Goal: Information Seeking & Learning: Understand process/instructions

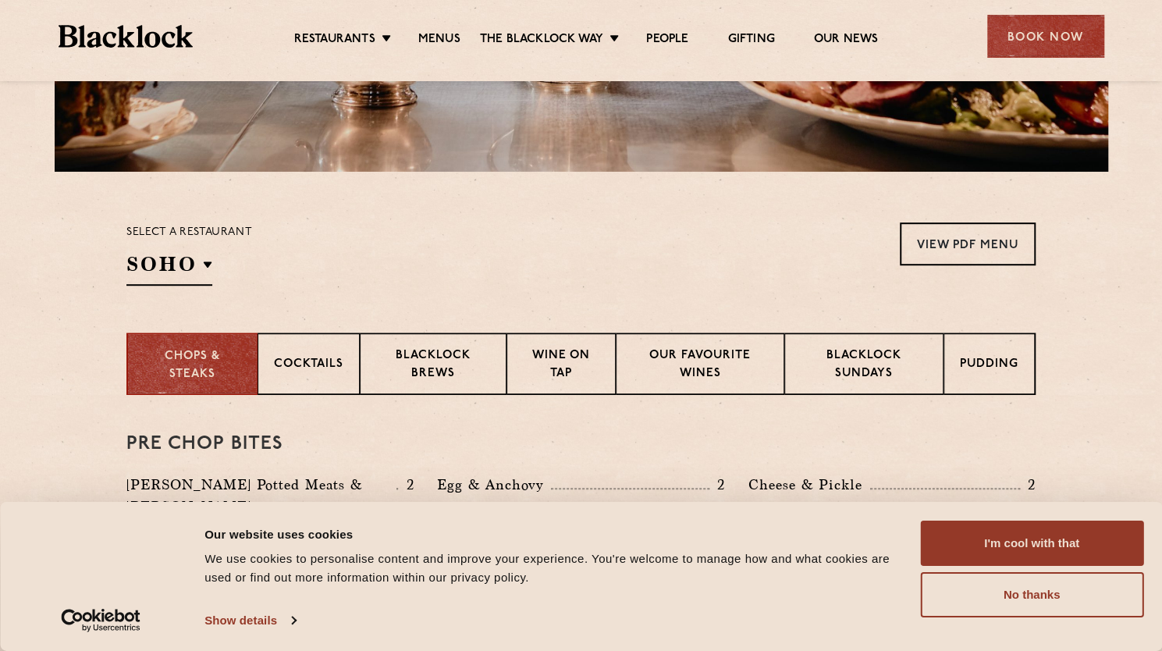
scroll to position [389, 0]
click at [847, 355] on p "Blacklock Sundays" at bounding box center [863, 366] width 126 height 37
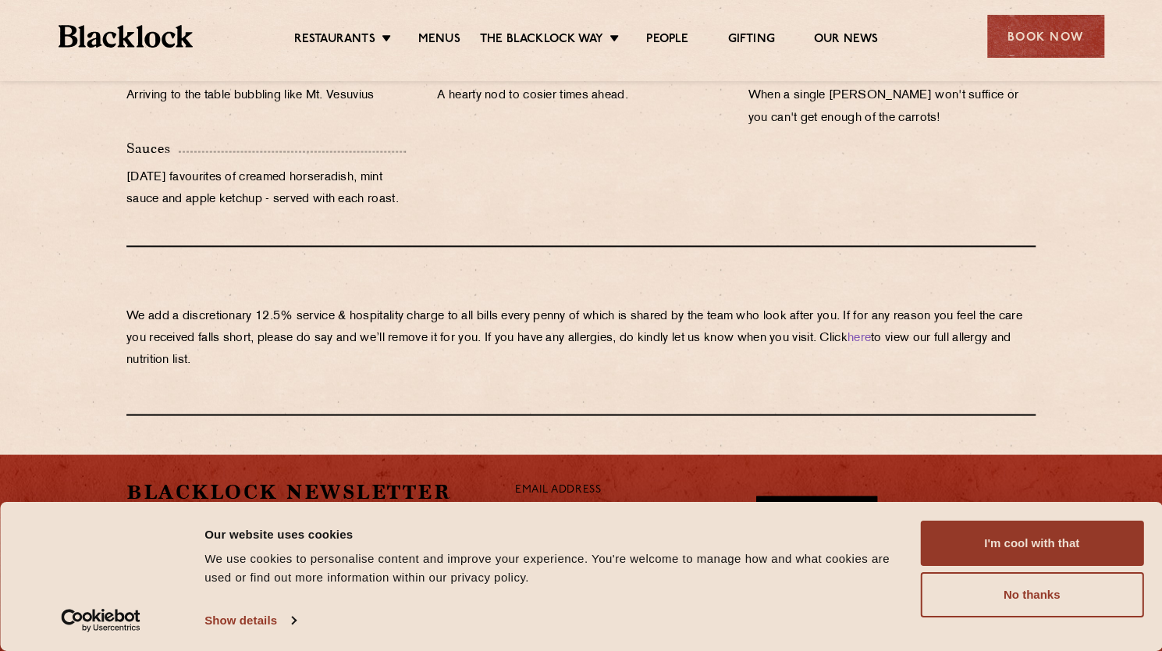
scroll to position [1780, 0]
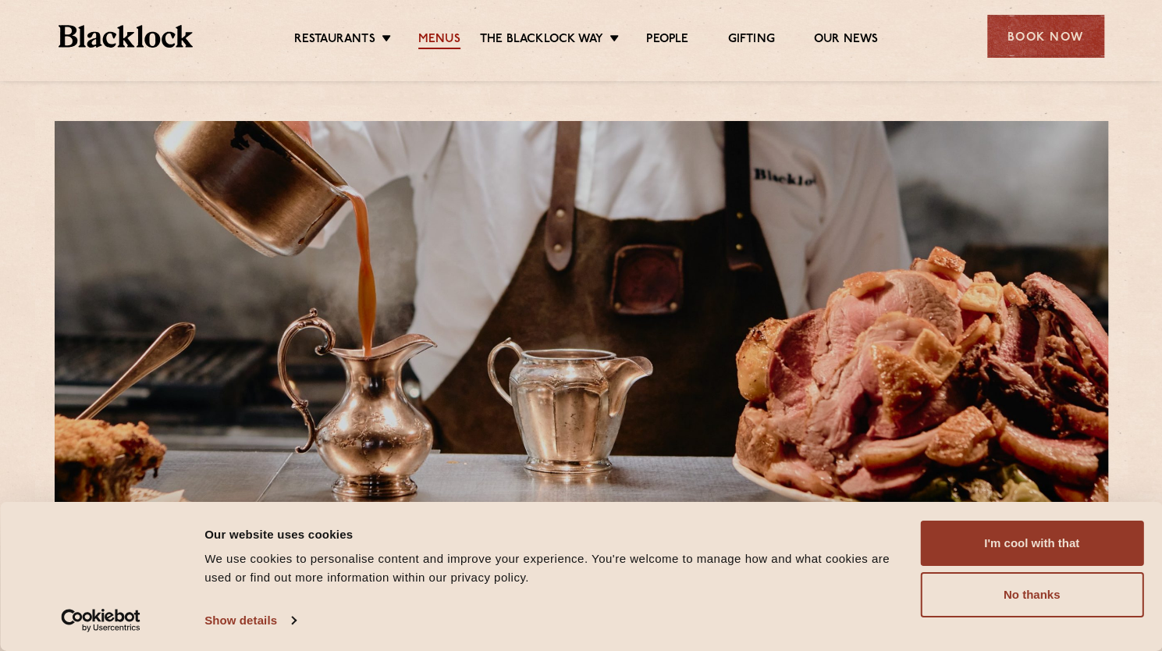
click at [426, 34] on link "Menus" at bounding box center [439, 40] width 42 height 17
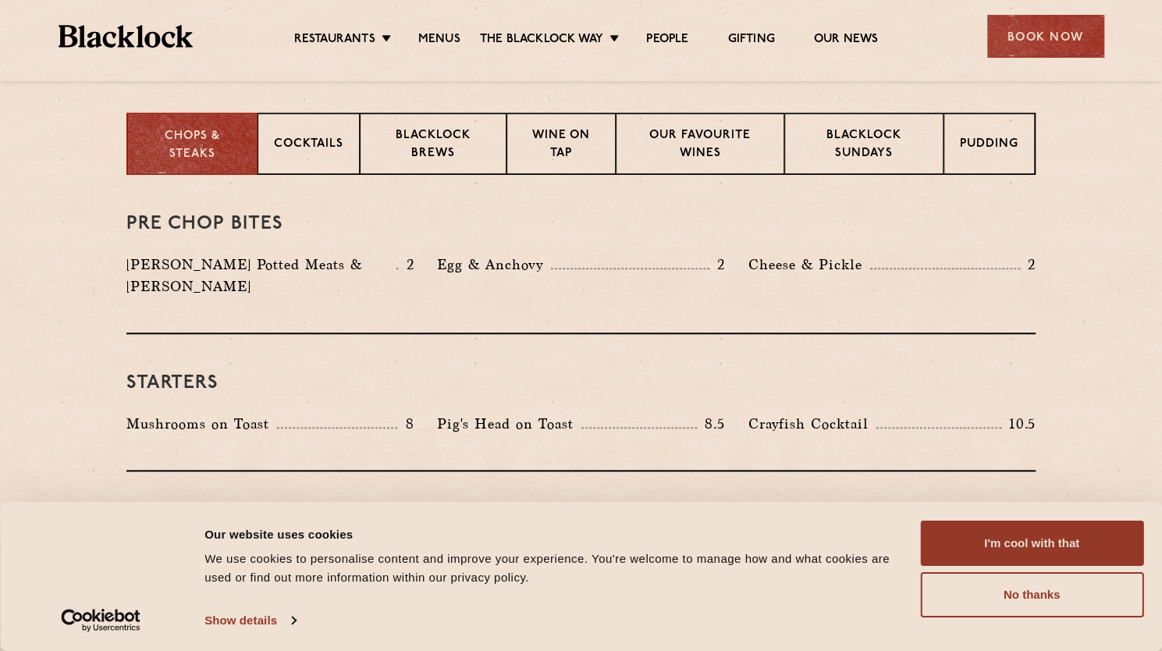
scroll to position [609, 0]
click at [832, 150] on p "Blacklock Sundays" at bounding box center [863, 146] width 126 height 37
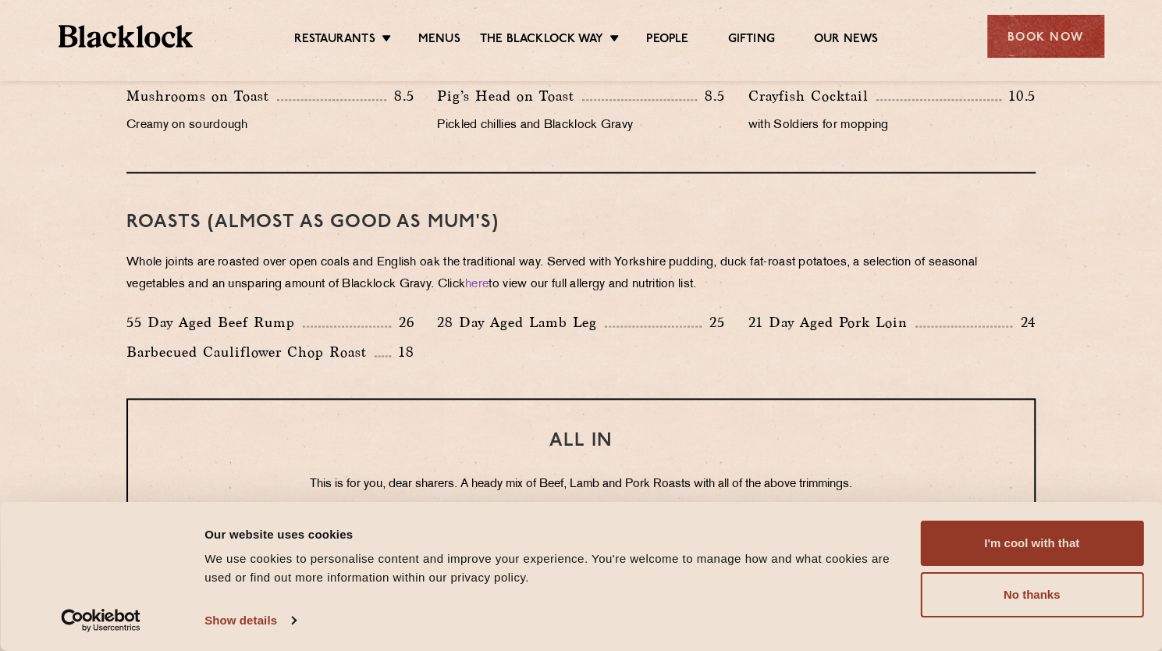
scroll to position [1036, 0]
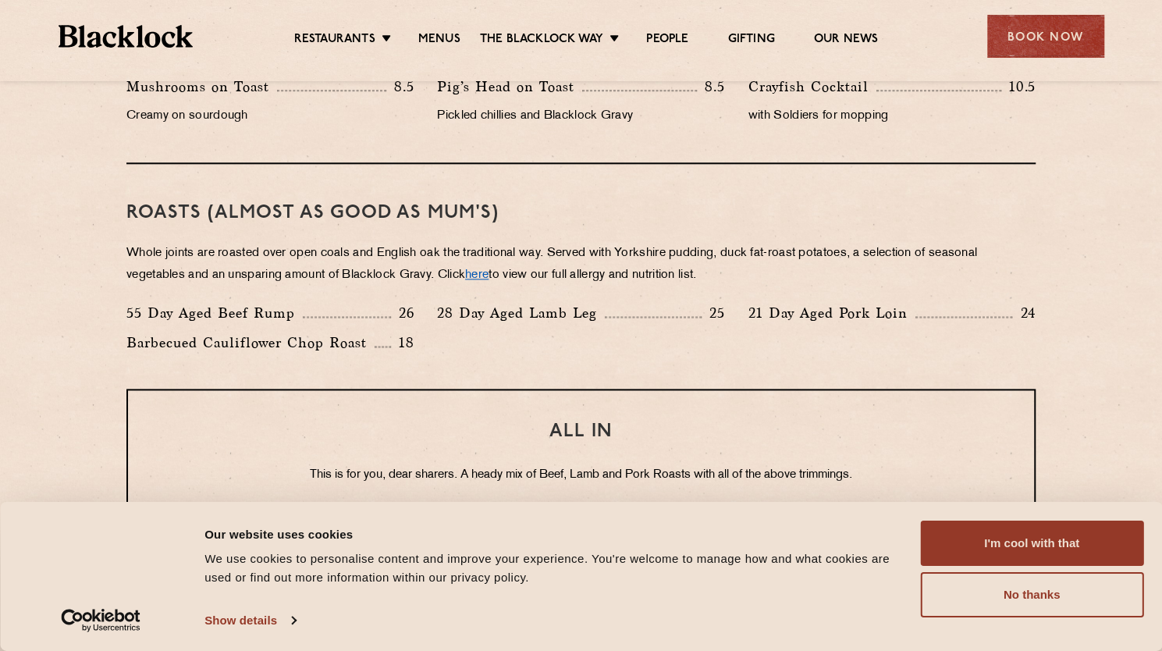
click at [488, 275] on link "here" at bounding box center [476, 275] width 23 height 12
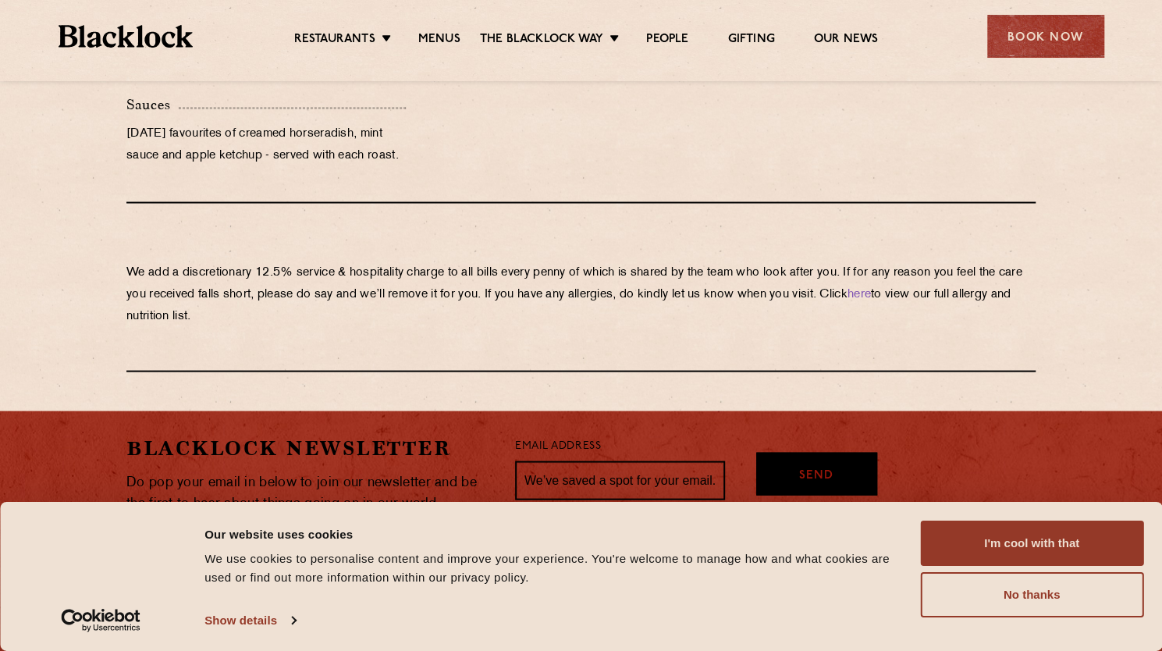
scroll to position [1780, 0]
